Goal: Task Accomplishment & Management: Manage account settings

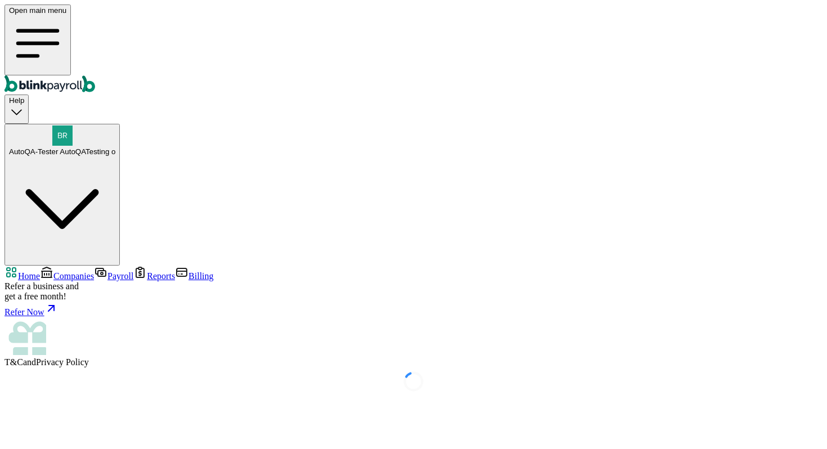
click at [94, 271] on span "Companies" at bounding box center [73, 276] width 41 height 10
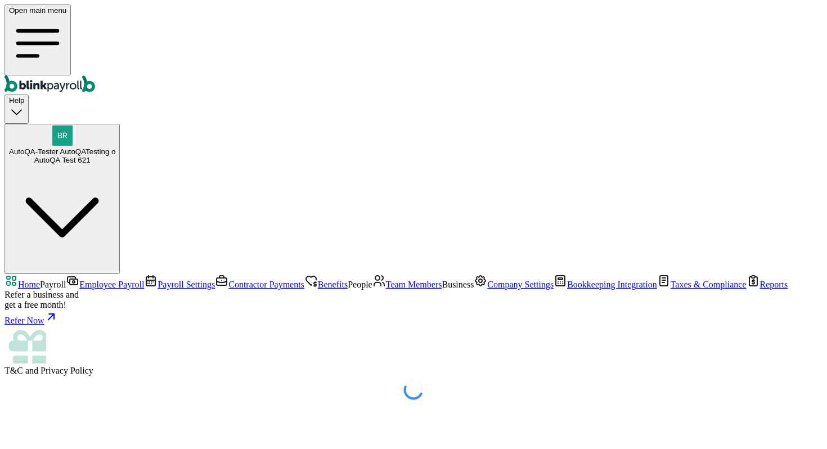
click at [66, 280] on link "Employee Payroll" at bounding box center [105, 285] width 78 height 10
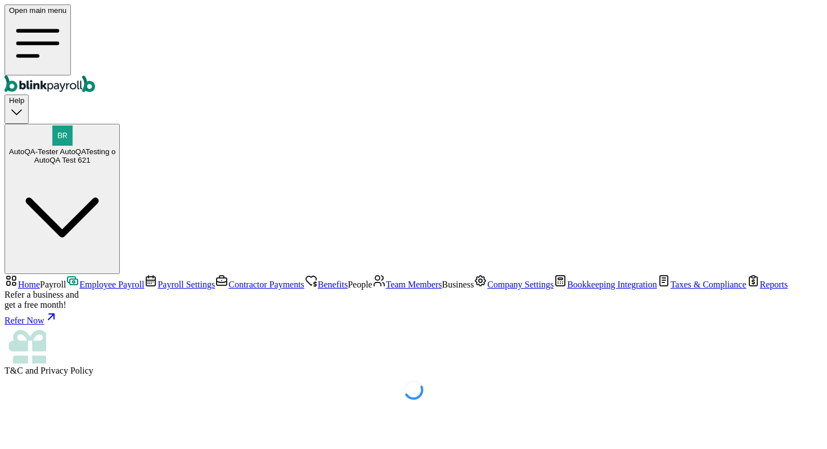
select select "direct_deposit"
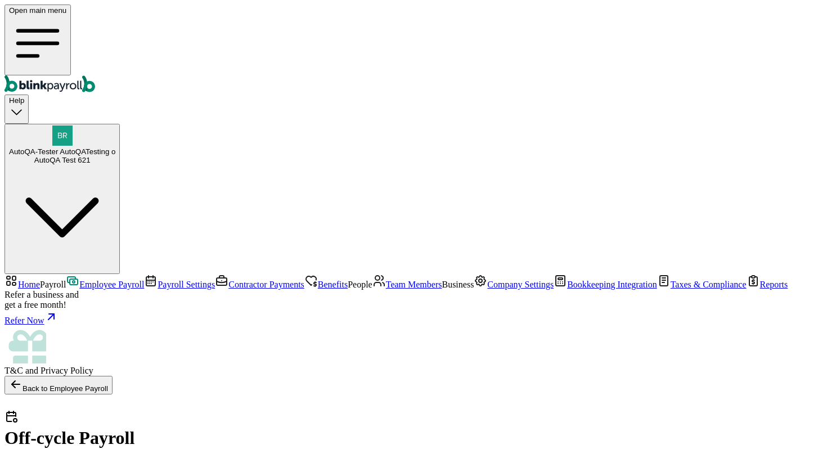
select select "direct_deposit"
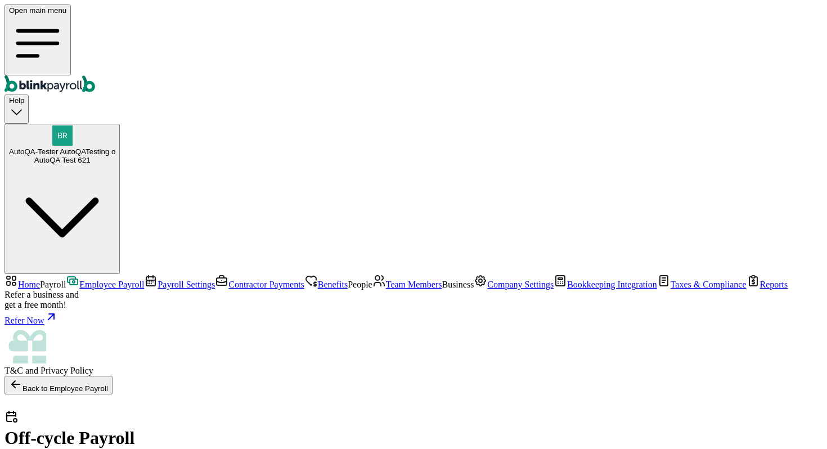
type input "08/07/2025 ~ 08/10/2025"
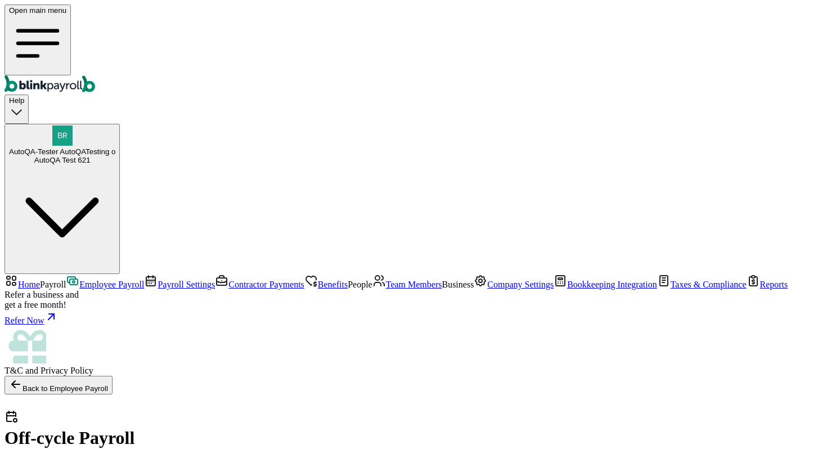
radio input "true"
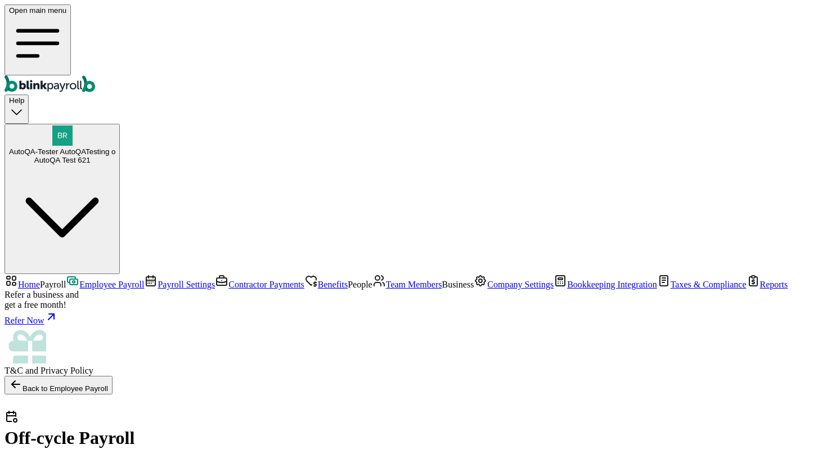
checkbox input "false"
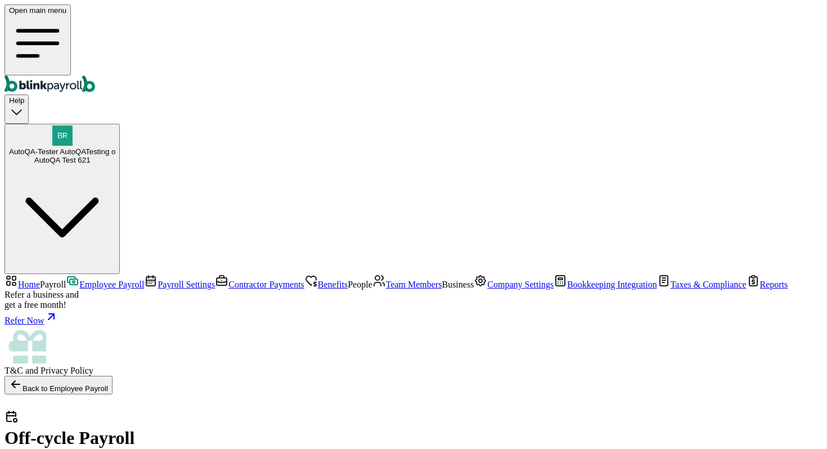
checkbox input "false"
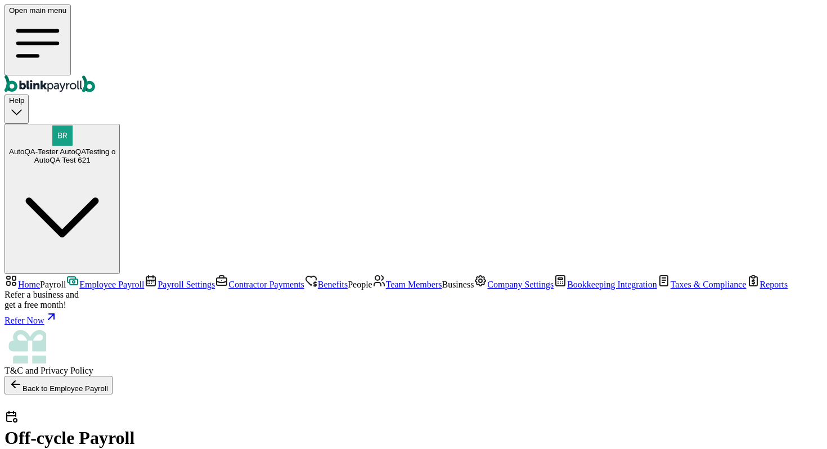
checkbox input "false"
checkbox input "true"
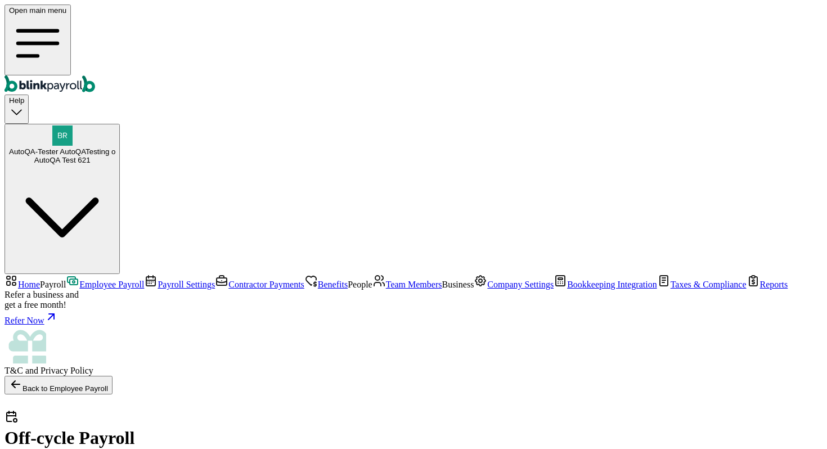
type input "22"
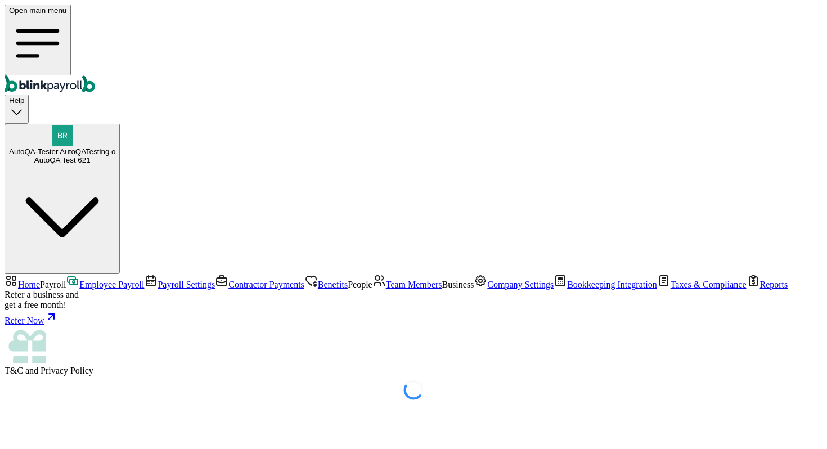
click at [512, 376] on main at bounding box center [414, 390] width 818 height 28
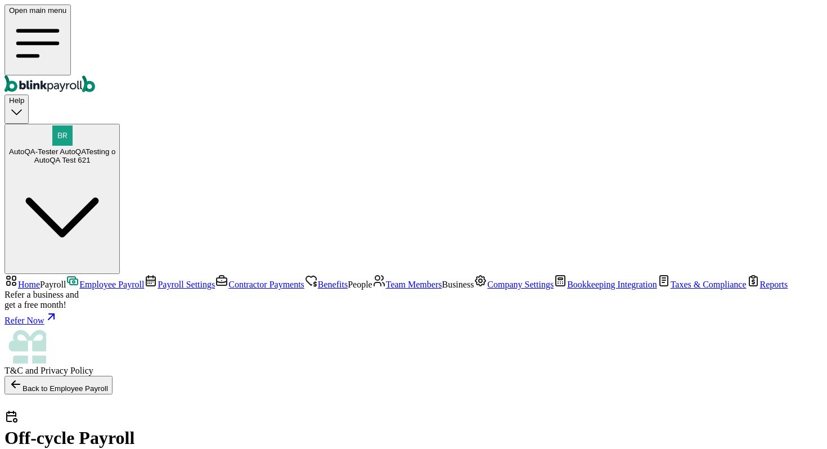
scroll to position [17, 0]
checkbox input "true"
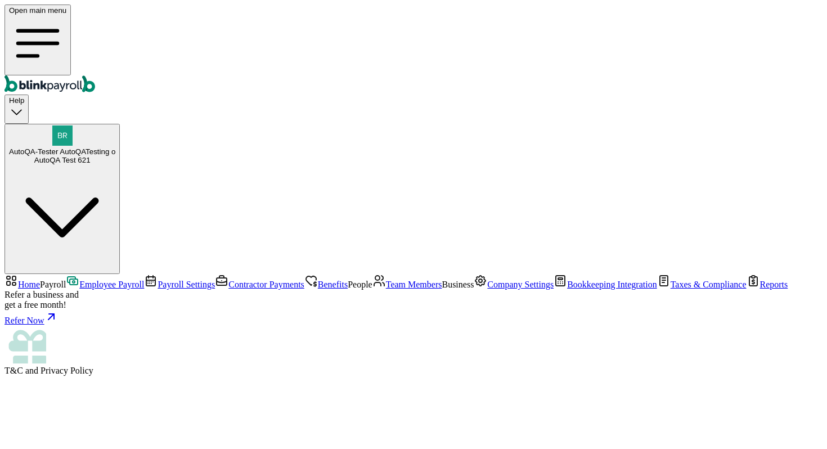
drag, startPoint x: 466, startPoint y: 206, endPoint x: 533, endPoint y: 217, distance: 67.8
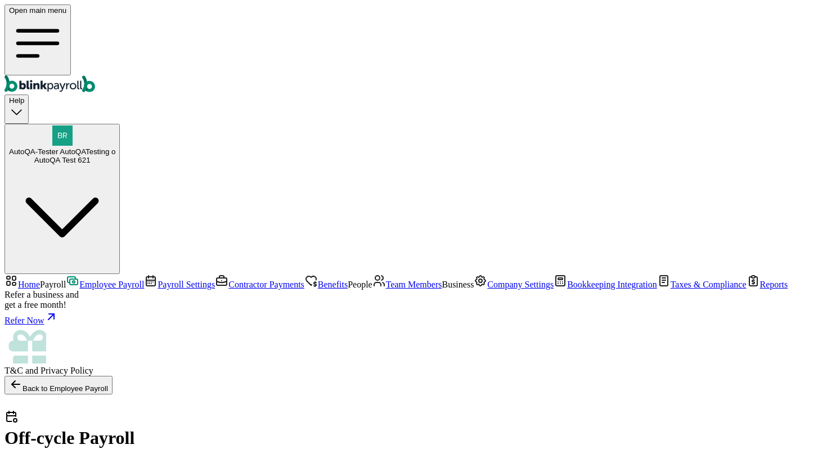
select select "direct_deposit"
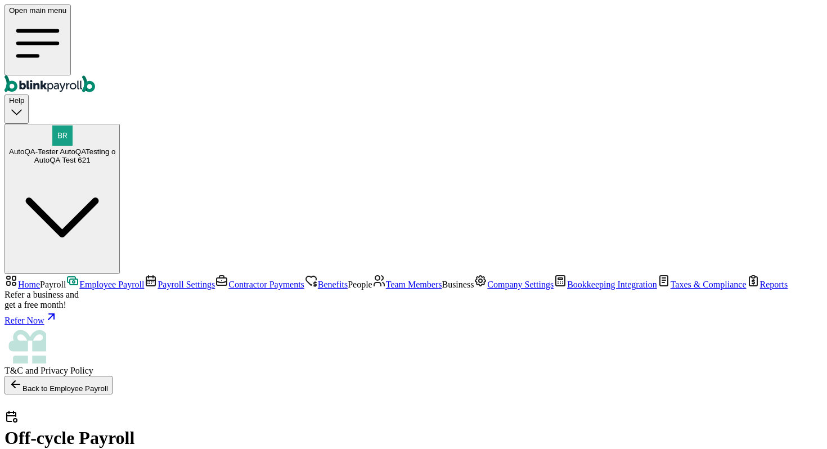
click at [386, 280] on span "Team Members" at bounding box center [414, 285] width 56 height 10
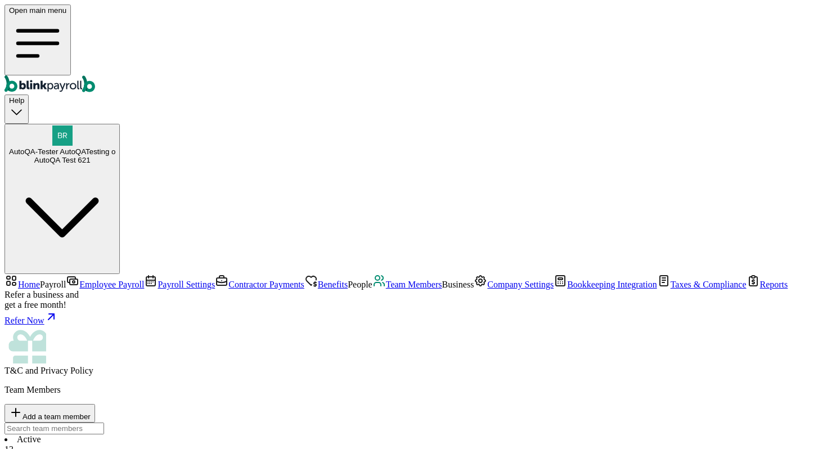
click at [91, 412] on span "Add a team member" at bounding box center [57, 416] width 68 height 8
click at [144, 280] on link "Payroll Settings" at bounding box center [179, 285] width 71 height 10
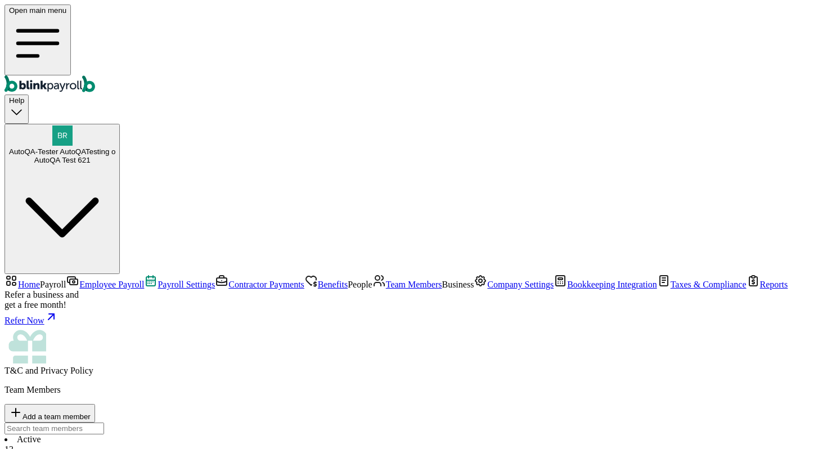
click at [102, 280] on span "Employee Payroll" at bounding box center [111, 285] width 65 height 10
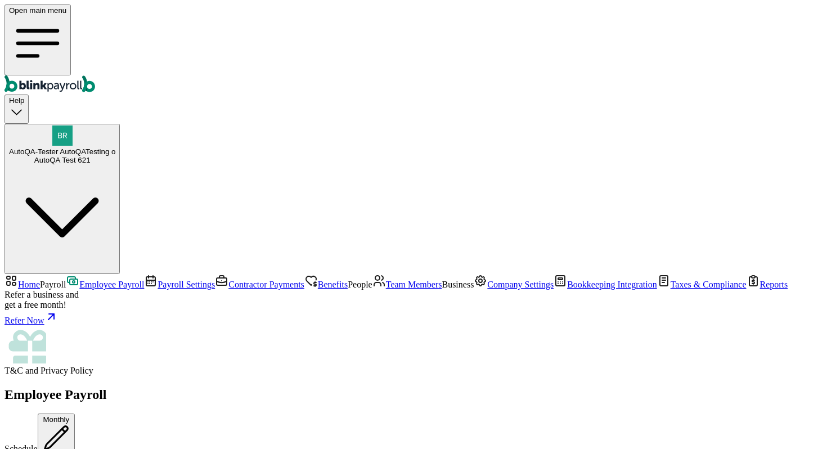
scroll to position [412, 0]
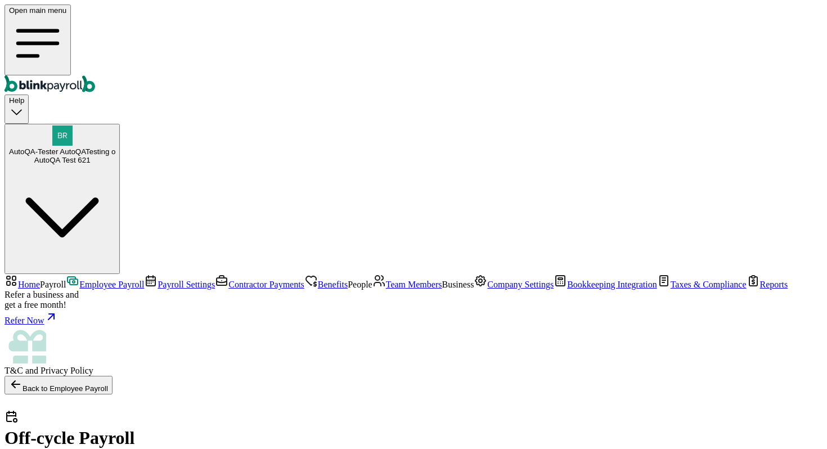
select select "direct_deposit"
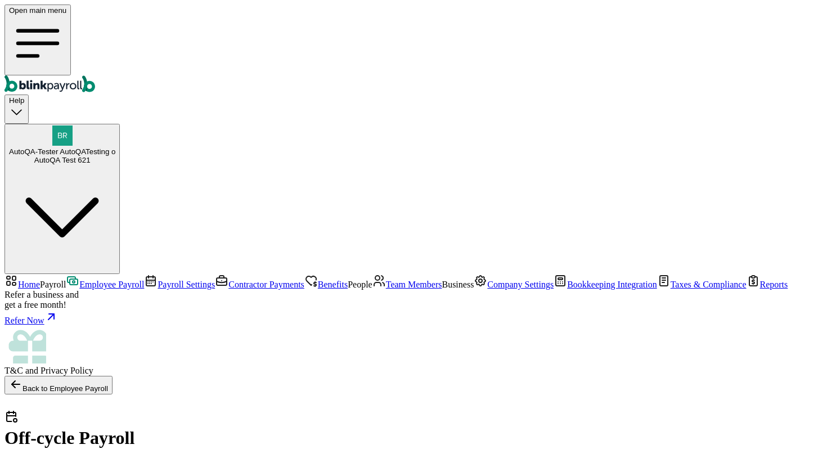
type input "[DATE] ~ [DATE]"
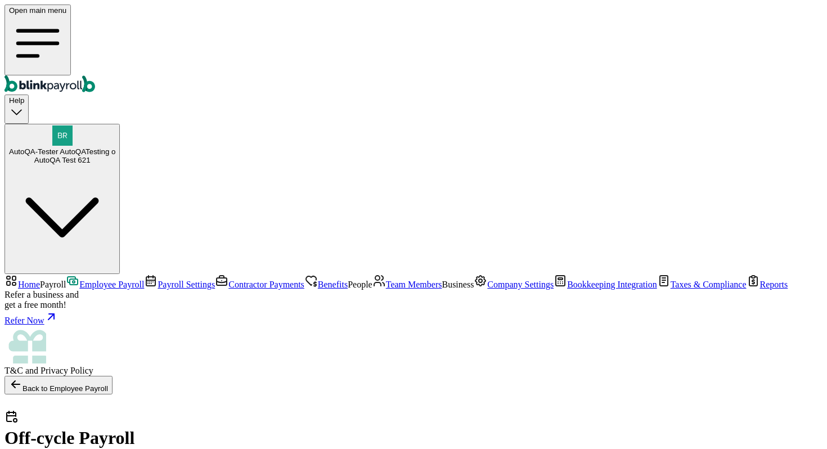
checkbox input "false"
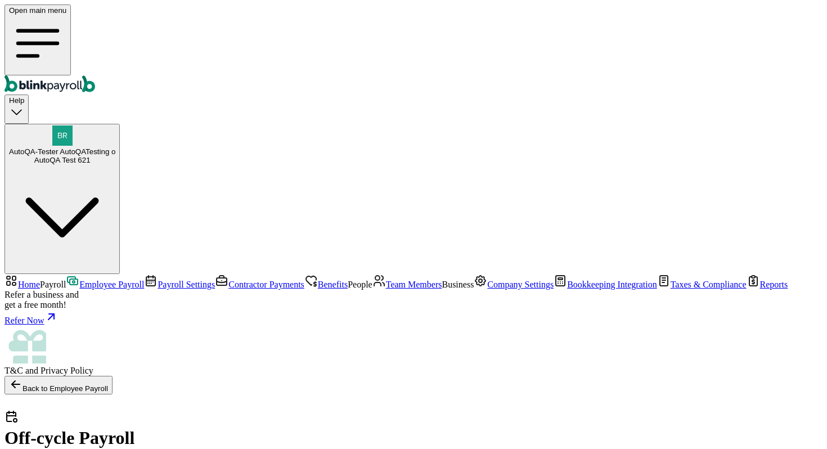
checkbox input "false"
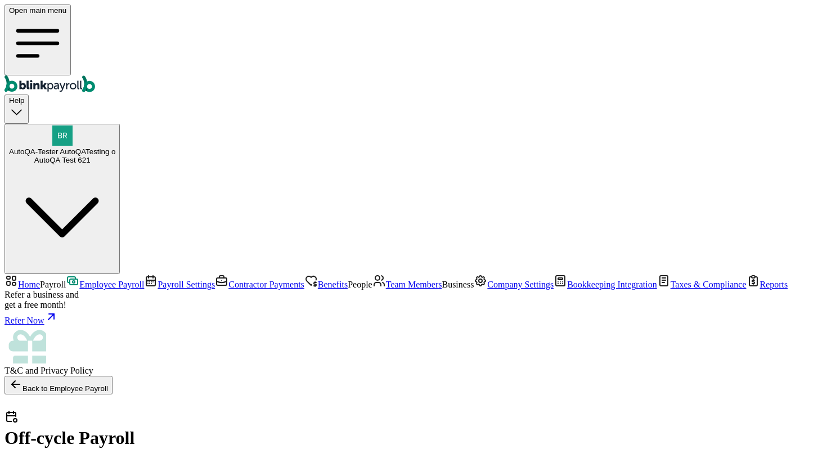
checkbox input "false"
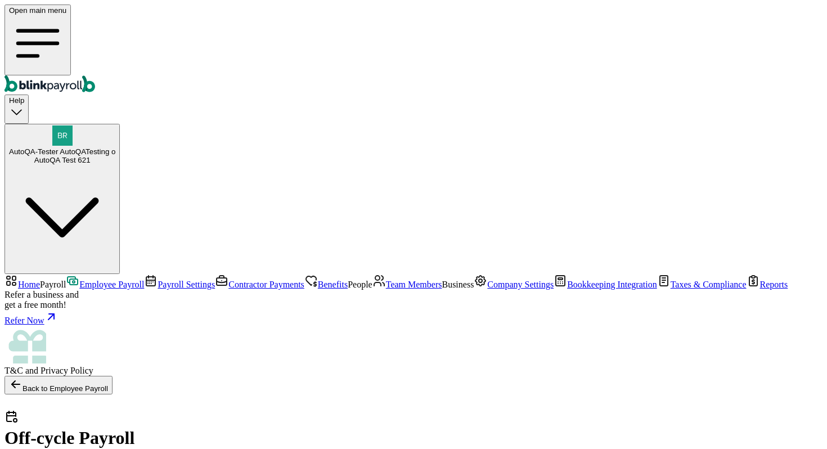
checkbox input "true"
select select "manual"
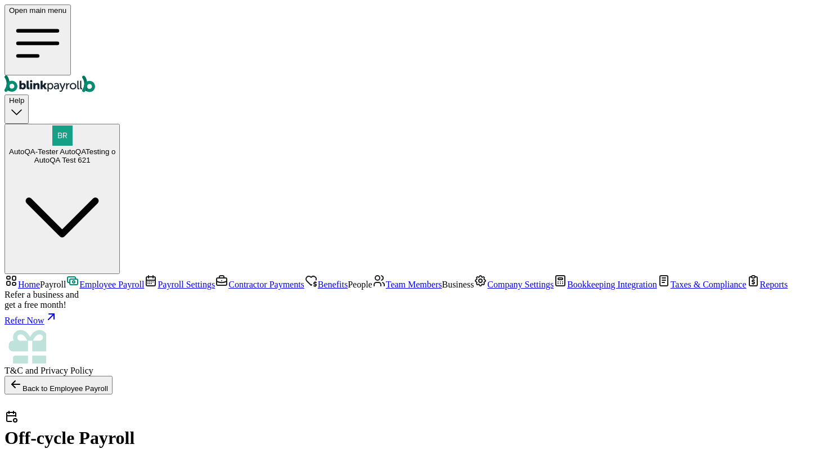
type input "11"
select select "manual"
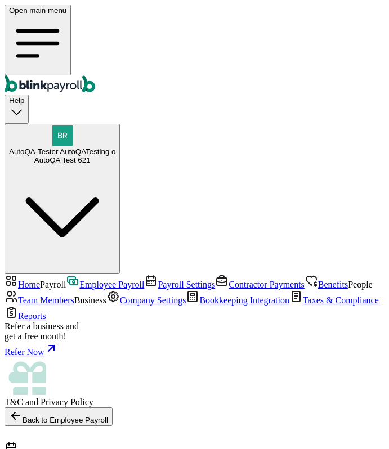
select select "manual"
select select "direct_deposit"
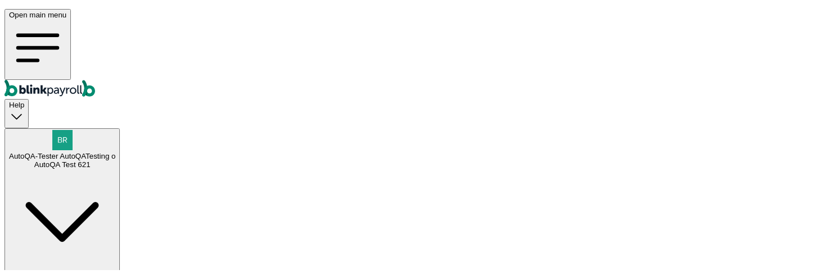
scroll to position [41, 0]
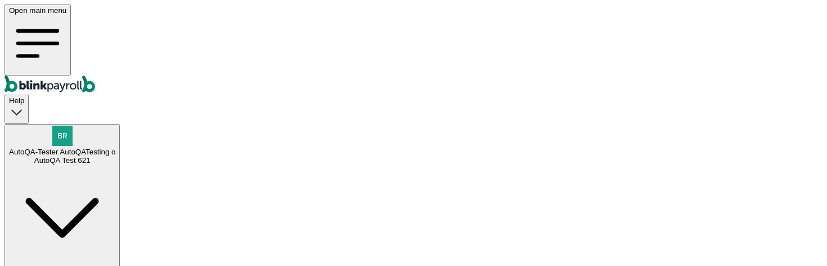
select select "manual"
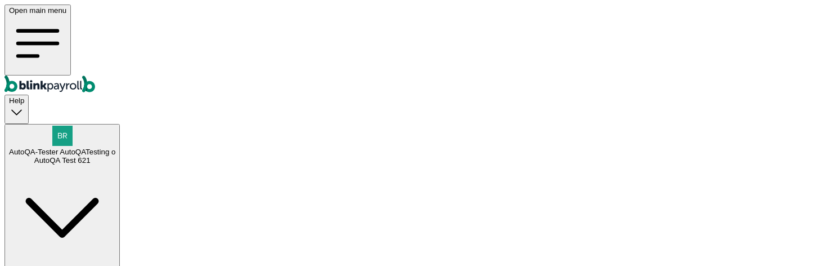
radio input "true"
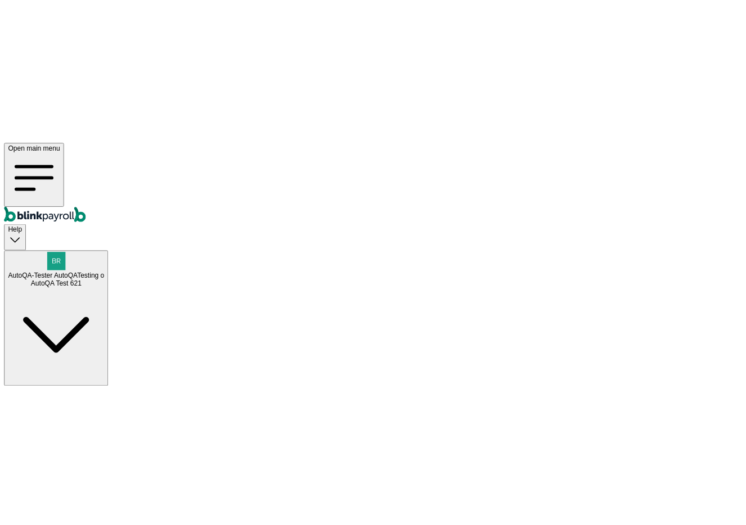
scroll to position [41, 0]
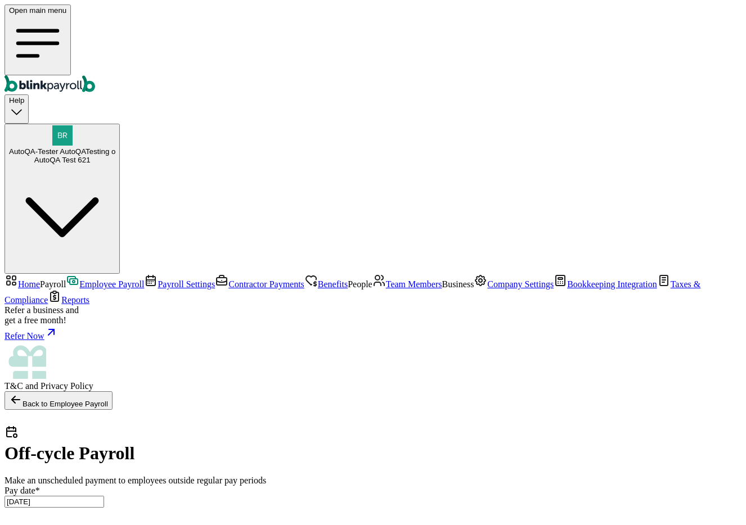
select select "manual"
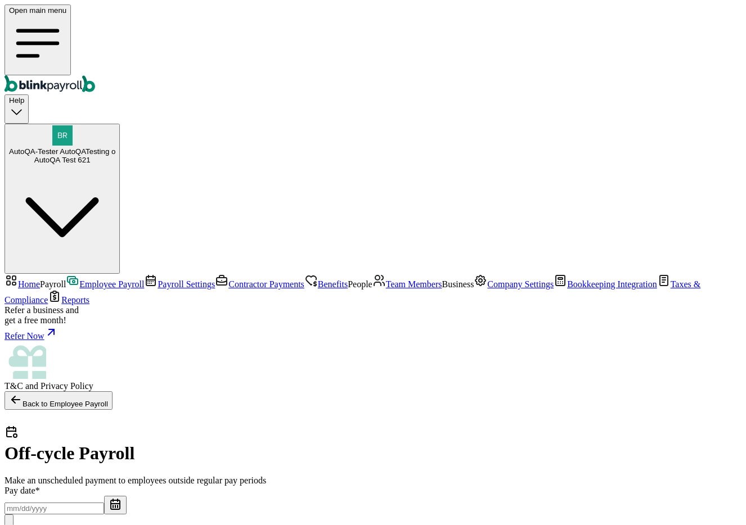
select select "manual"
type input "[DATE]"
type input "[DATE] ~ [DATE]"
drag, startPoint x: 590, startPoint y: 184, endPoint x: 607, endPoint y: 191, distance: 18.7
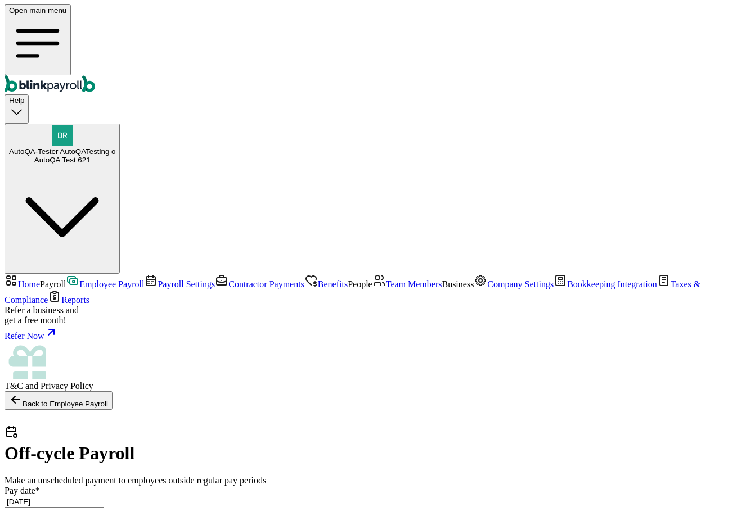
select select "manual"
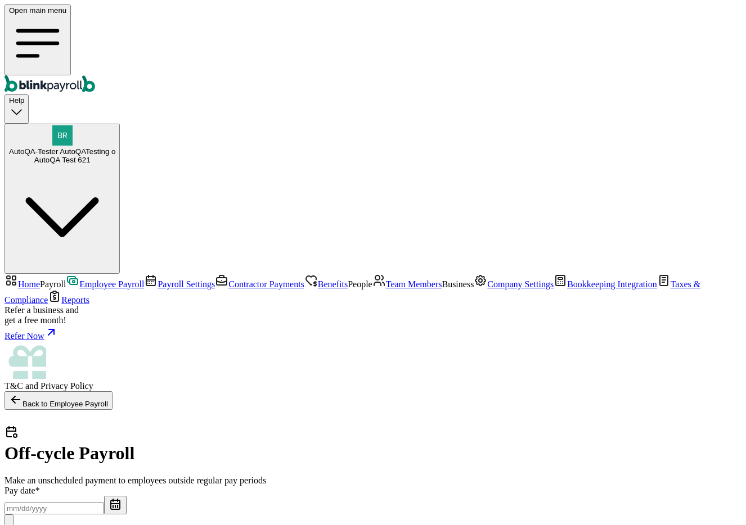
select select "manual"
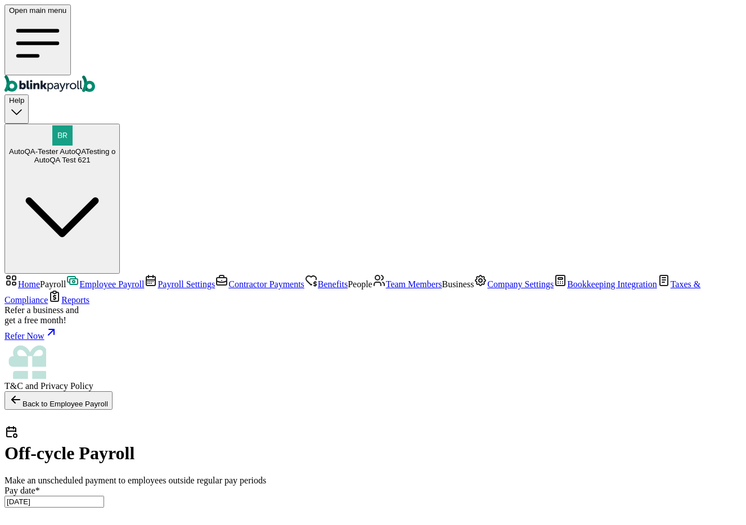
select select "direct_deposit"
